Goal: Find specific page/section: Find specific page/section

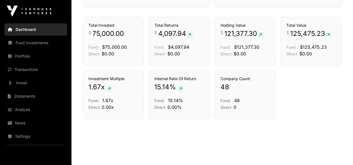
scroll to position [394, 0]
click at [44, 47] on link "Fund Investments" at bounding box center [35, 43] width 62 height 12
click at [29, 57] on link "Portfolio" at bounding box center [35, 56] width 62 height 12
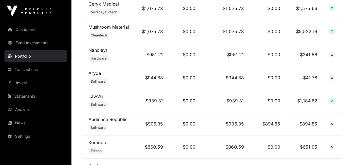
scroll to position [836, 0]
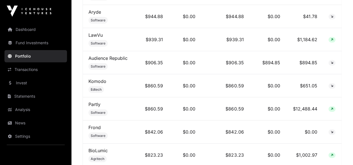
click at [95, 107] on link "Partly" at bounding box center [94, 105] width 12 height 6
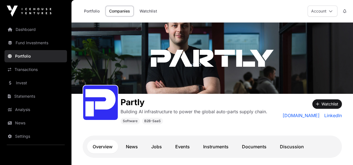
scroll to position [112, 0]
